Goal: Task Accomplishment & Management: Manage account settings

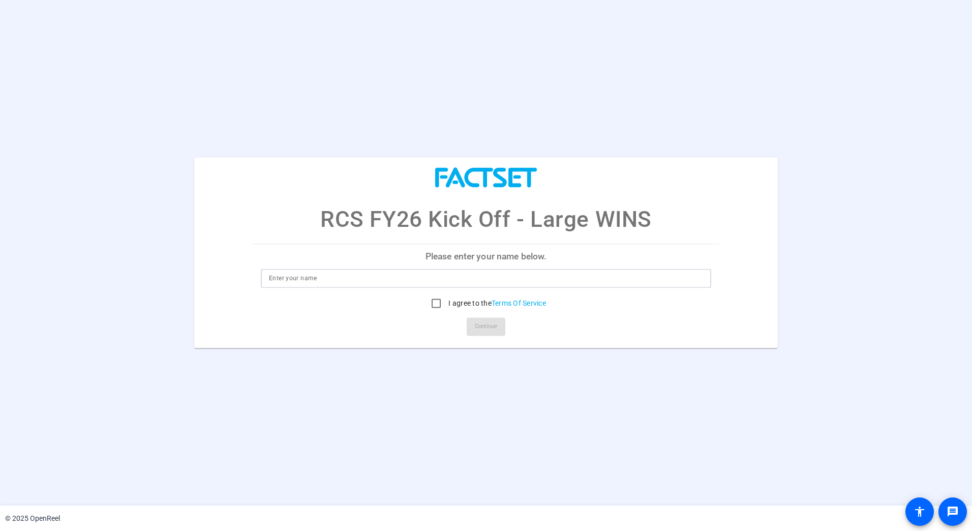
click at [413, 278] on input at bounding box center [486, 278] width 434 height 12
type input "Sanjeev Majumder"
click at [434, 303] on input "I agree to the Terms Of Service" at bounding box center [436, 303] width 20 height 20
checkbox input "true"
click at [487, 326] on span "Continue" at bounding box center [486, 326] width 22 height 15
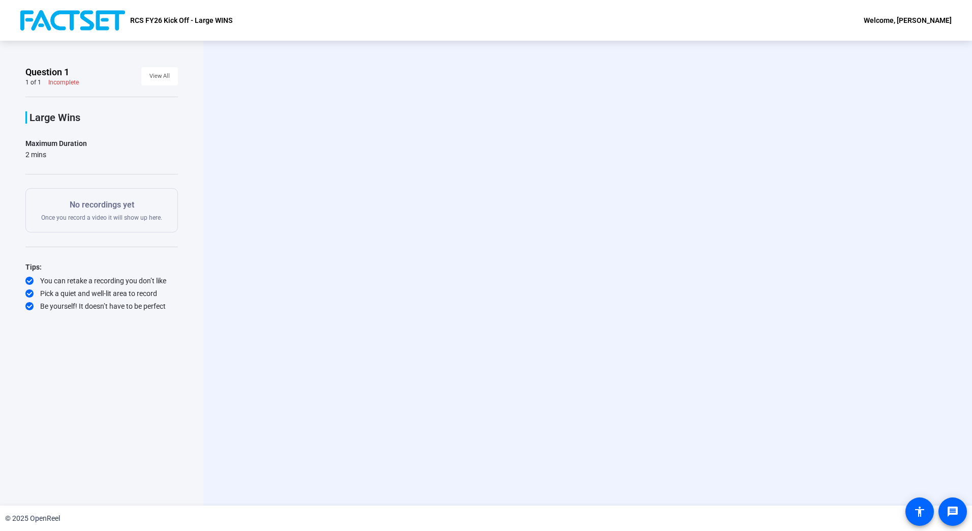
click at [907, 16] on div "Welcome, Sanjeev Majumder" at bounding box center [908, 20] width 88 height 12
click at [879, 35] on span "Logout" at bounding box center [887, 35] width 41 height 12
